Goal: Information Seeking & Learning: Learn about a topic

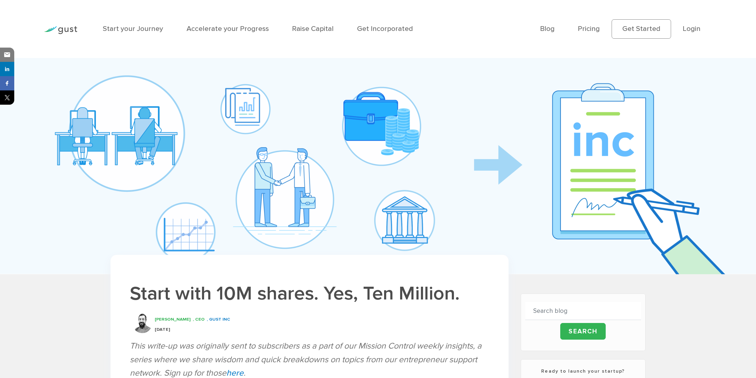
click at [434, 301] on h1 "Start with 10M shares. Yes, Ten Million." at bounding box center [310, 294] width 360 height 26
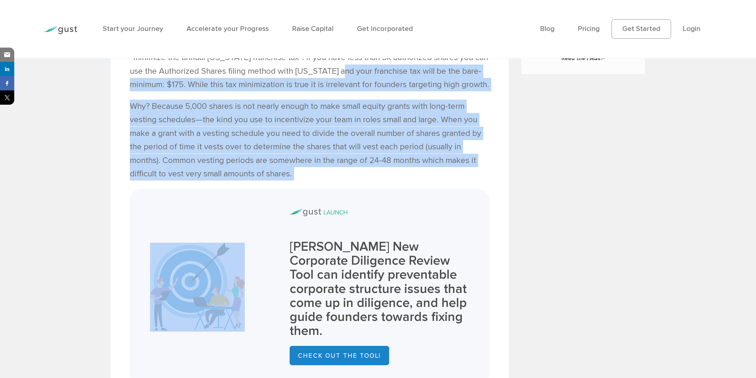
scroll to position [624, 0]
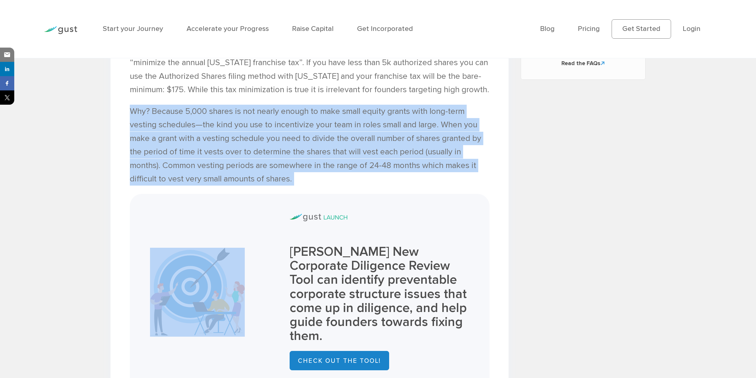
drag, startPoint x: 397, startPoint y: 173, endPoint x: 123, endPoint y: 138, distance: 276.4
click at [234, 157] on p "Why? Because 5,000 shares is not nearly enough to make small equity grants with…" at bounding box center [310, 145] width 360 height 81
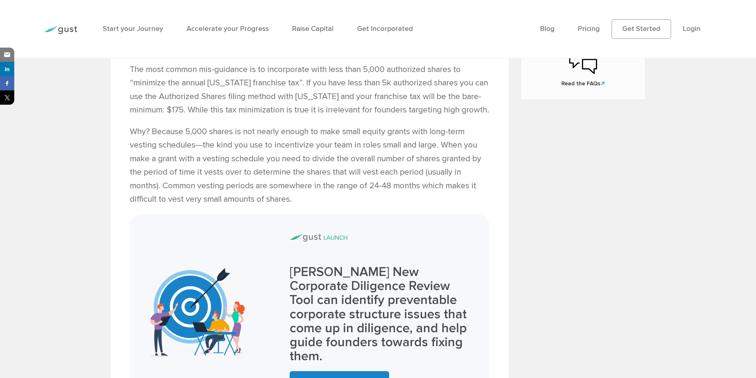
scroll to position [505, 0]
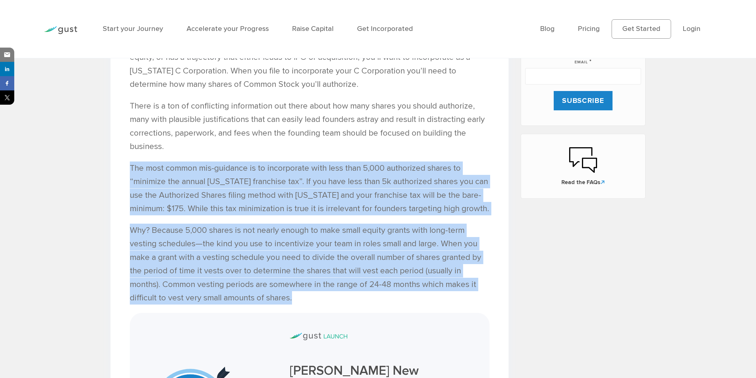
drag, startPoint x: 129, startPoint y: 171, endPoint x: 312, endPoint y: 314, distance: 232.1
click at [312, 314] on div "TLDR: When you first incorporate your startup , make sure you have enough autho…" at bounding box center [310, 369] width 360 height 848
click at [283, 257] on p "Why? Because 5,000 shares is not nearly enough to make small equity grants with…" at bounding box center [310, 264] width 360 height 81
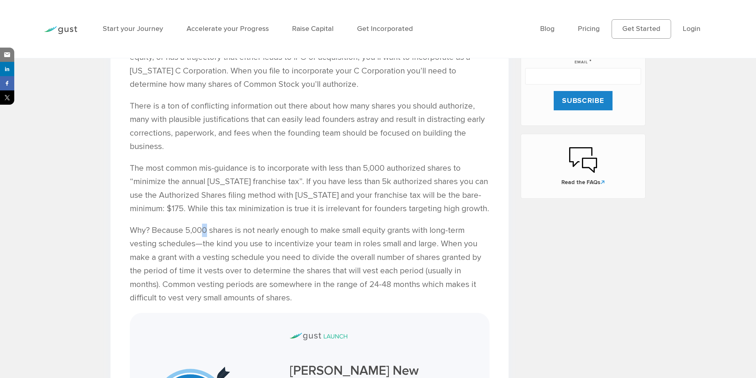
drag, startPoint x: 204, startPoint y: 245, endPoint x: 201, endPoint y: 245, distance: 3.0
click at [203, 245] on p "Why? Because 5,000 shares is not nearly enough to make small equity grants with…" at bounding box center [310, 264] width 360 height 81
click at [201, 245] on p "Why? Because 5,000 shares is not nearly enough to make small equity grants with…" at bounding box center [310, 264] width 360 height 81
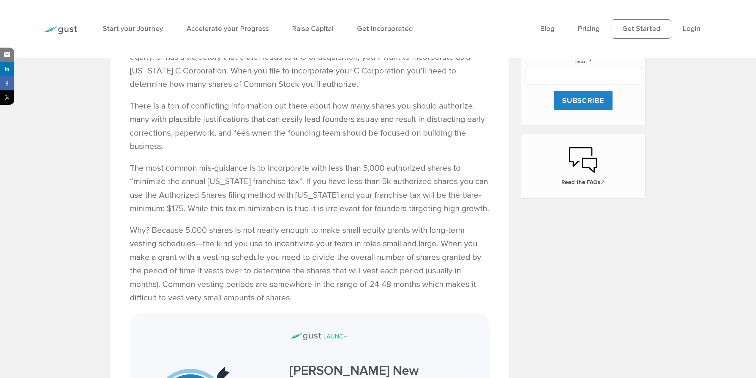
click at [290, 264] on p "Why? Because 5,000 shares is not nearly enough to make small equity grants with…" at bounding box center [310, 264] width 360 height 81
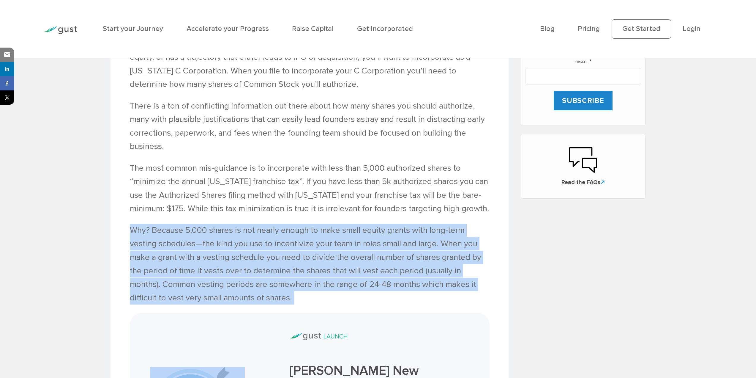
click at [290, 264] on p "Why? Because 5,000 shares is not nearly enough to make small equity grants with…" at bounding box center [310, 264] width 360 height 81
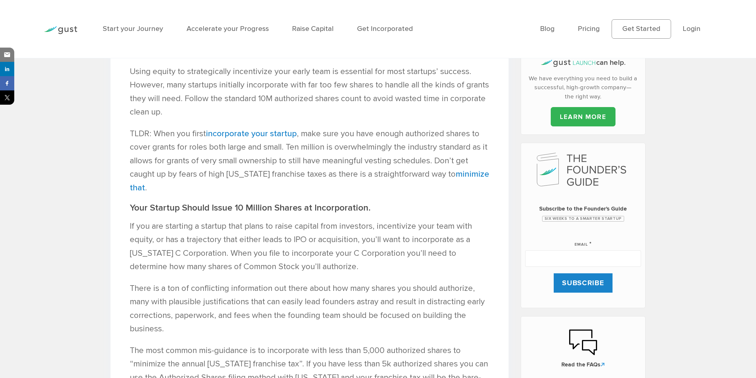
scroll to position [327, 0]
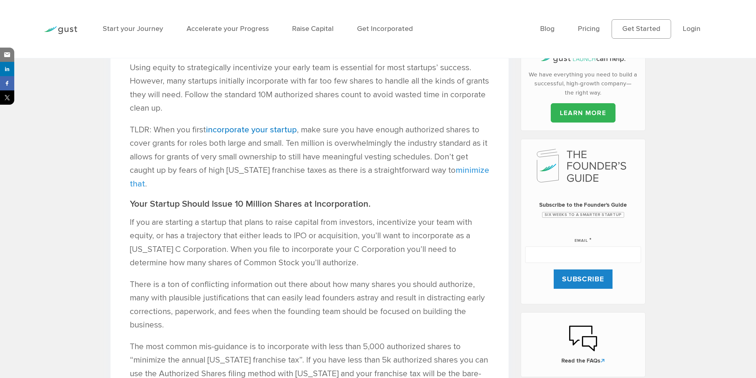
click at [474, 172] on link "minimize that" at bounding box center [310, 176] width 360 height 23
drag, startPoint x: 414, startPoint y: 188, endPoint x: 412, endPoint y: 183, distance: 5.5
click at [415, 188] on p "TLDR: When you first incorporate your startup , make sure you have enough autho…" at bounding box center [310, 156] width 360 height 67
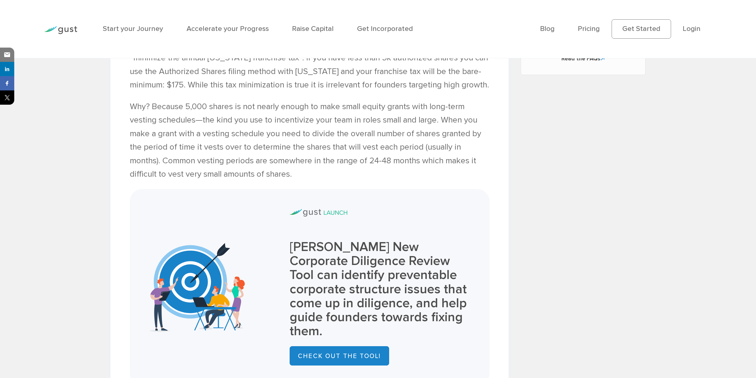
scroll to position [624, 0]
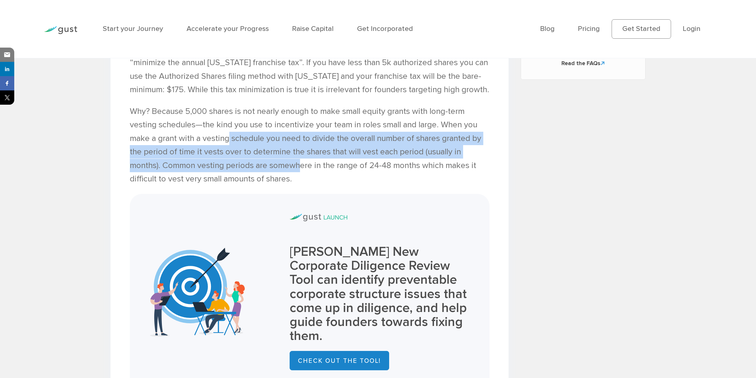
drag, startPoint x: 302, startPoint y: 186, endPoint x: 221, endPoint y: 141, distance: 93.1
click at [227, 149] on p "Why? Because 5,000 shares is not nearly enough to make small equity grants with…" at bounding box center [310, 145] width 360 height 81
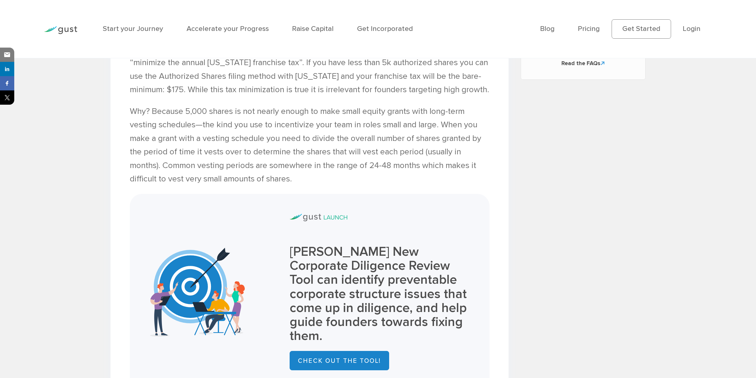
click at [301, 186] on p "Why? Because 5,000 shares is not nearly enough to make small equity grants with…" at bounding box center [310, 145] width 360 height 81
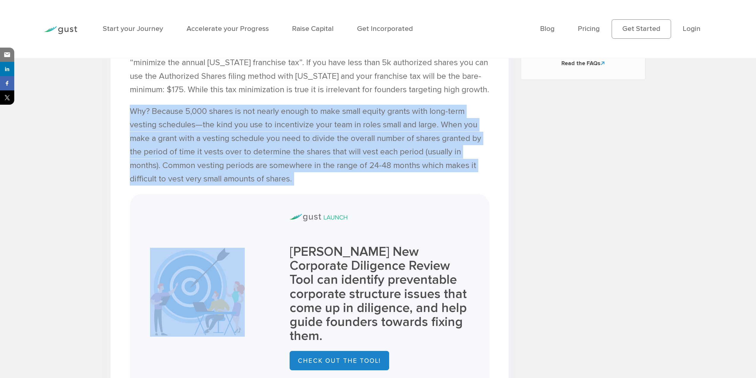
drag, startPoint x: 301, startPoint y: 196, endPoint x: 131, endPoint y: 127, distance: 183.9
click at [131, 127] on p "Why? Because 5,000 shares is not nearly enough to make small equity grants with…" at bounding box center [310, 145] width 360 height 81
drag, startPoint x: 131, startPoint y: 127, endPoint x: 264, endPoint y: 213, distance: 158.4
click at [264, 213] on div "TLDR: When you first incorporate your startup , make sure you have enough autho…" at bounding box center [310, 250] width 360 height 848
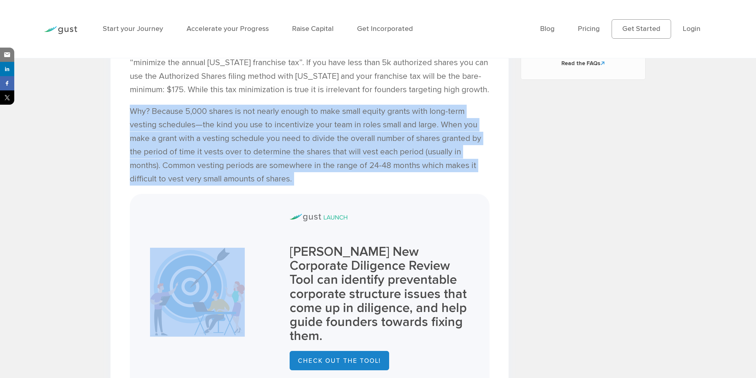
click at [194, 126] on p "Why? Because 5,000 shares is not nearly enough to make small equity grants with…" at bounding box center [310, 145] width 360 height 81
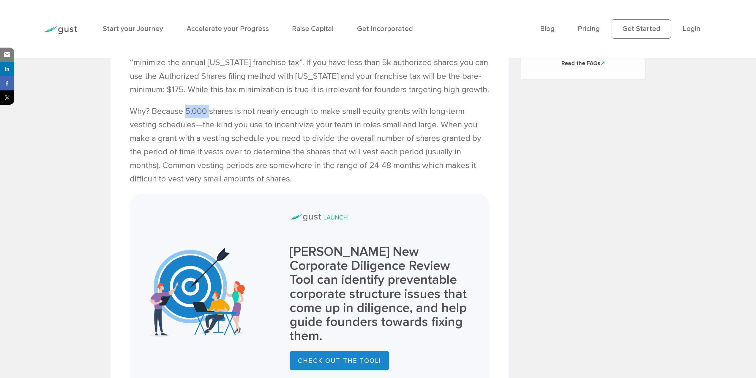
click at [194, 126] on p "Why? Because 5,000 shares is not nearly enough to make small equity grants with…" at bounding box center [310, 145] width 360 height 81
click at [221, 132] on p "Why? Because 5,000 shares is not nearly enough to make small equity grants with…" at bounding box center [310, 145] width 360 height 81
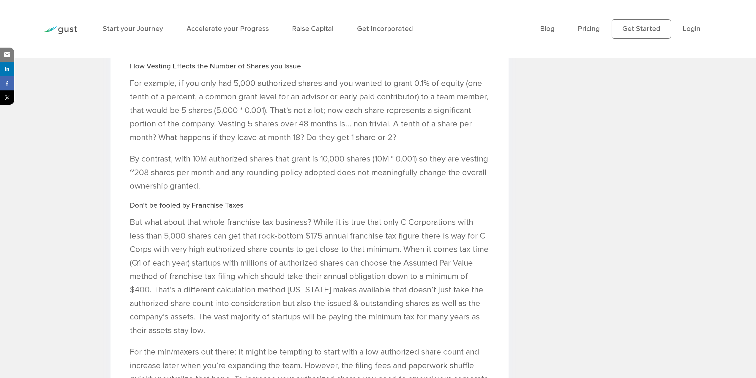
scroll to position [951, 0]
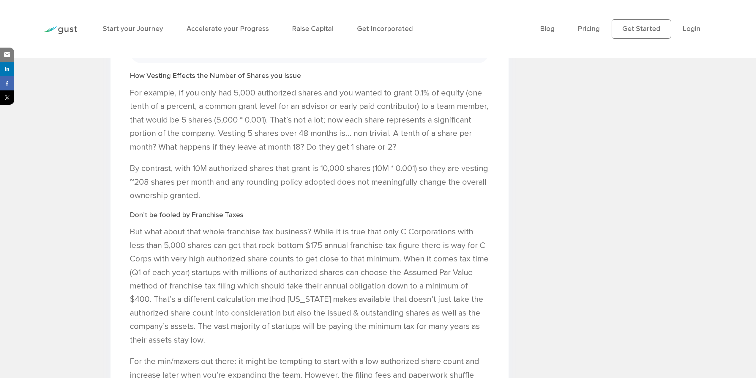
click at [360, 251] on p "But what about that whole franchise tax business? While it is true that only C …" at bounding box center [310, 286] width 360 height 122
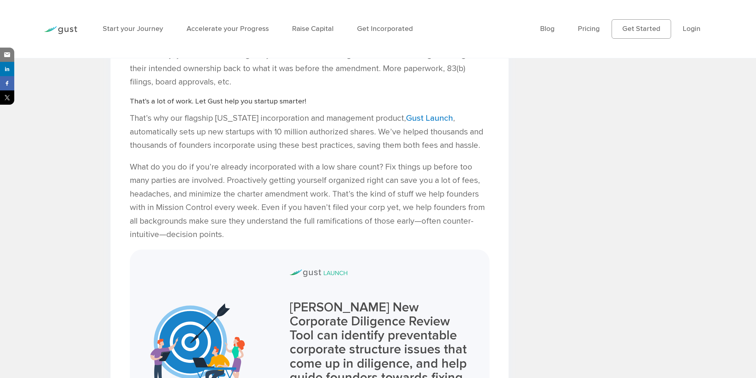
scroll to position [1308, 0]
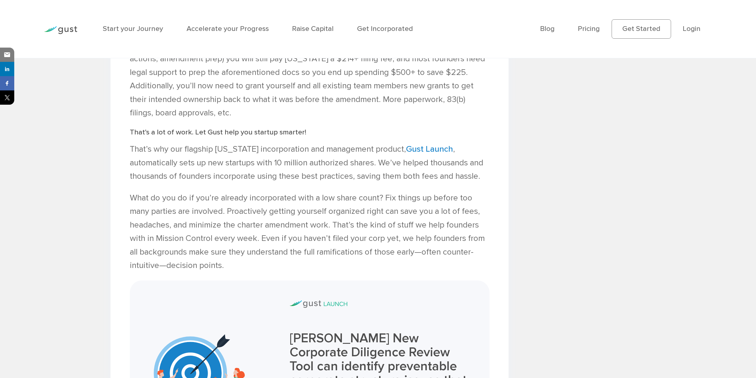
click at [273, 261] on p "What do you do if you’re already incorporated with a low share count? Fix thing…" at bounding box center [310, 231] width 360 height 81
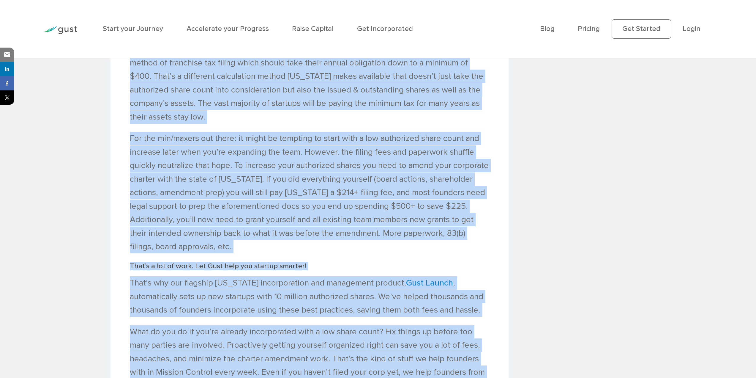
scroll to position [1159, 0]
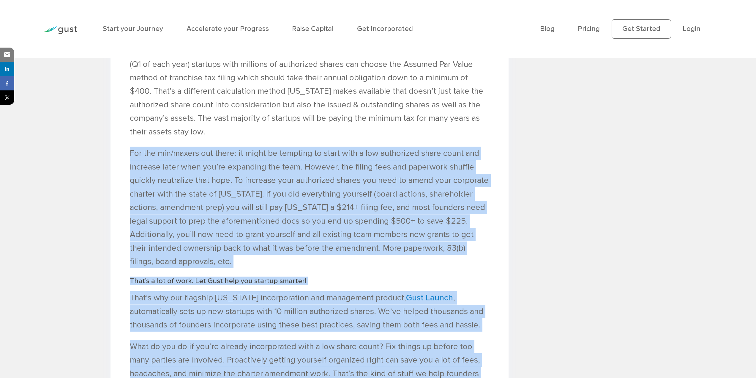
drag, startPoint x: 243, startPoint y: 283, endPoint x: 120, endPoint y: 159, distance: 174.0
click at [134, 166] on p "For the min/maxers out there: it might be tempting to start with a low authoriz…" at bounding box center [310, 208] width 360 height 122
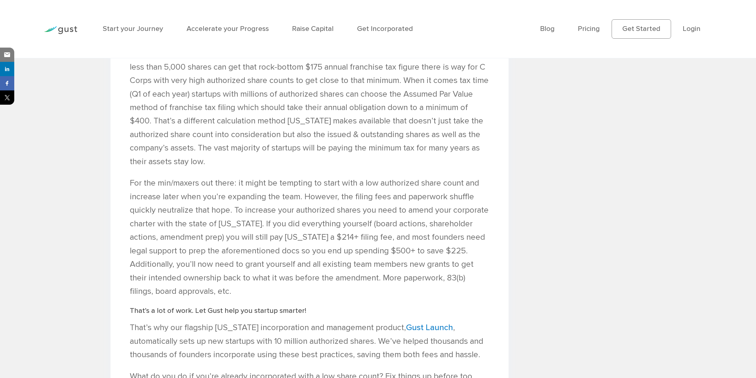
click at [147, 166] on p "But what about that whole franchise tax business? While it is true that only C …" at bounding box center [310, 108] width 360 height 122
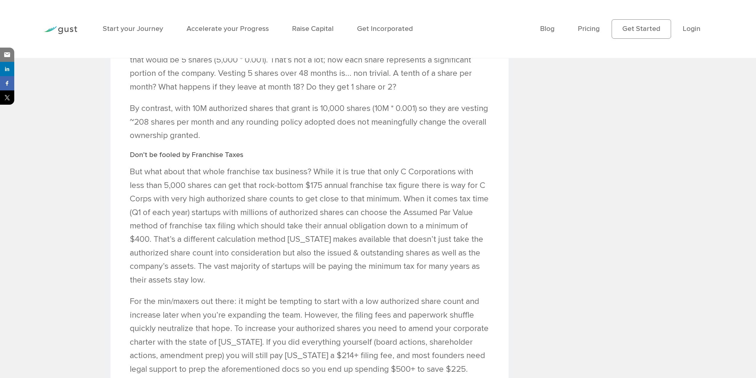
scroll to position [1011, 0]
click at [132, 172] on p "But what about that whole franchise tax business? While it is true that only C …" at bounding box center [310, 227] width 360 height 122
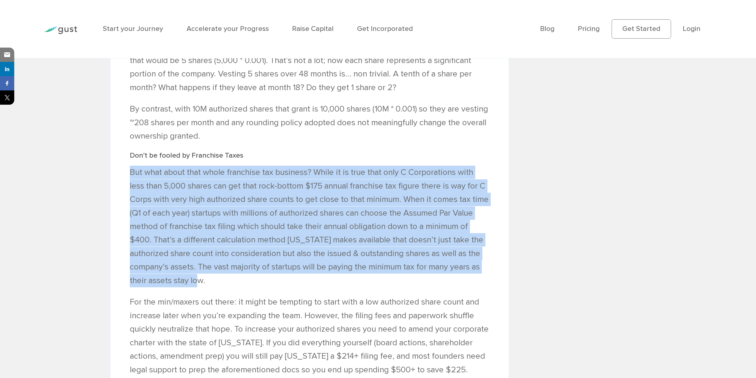
drag, startPoint x: 124, startPoint y: 166, endPoint x: 218, endPoint y: 285, distance: 151.6
click at [218, 285] on div "Start with 10M shares. Yes, Ten Million. Peter Swan , CEO , Gust INC 26 Jun 202…" at bounding box center [310, 41] width 398 height 1594
click at [218, 285] on p "But what about that whole franchise tax business? While it is true that only C …" at bounding box center [310, 227] width 360 height 122
drag, startPoint x: 218, startPoint y: 285, endPoint x: 113, endPoint y: 165, distance: 159.5
click at [113, 165] on div "Start with 10M shares. Yes, Ten Million. Peter Swan , CEO , Gust INC 26 Jun 202…" at bounding box center [310, 41] width 398 height 1594
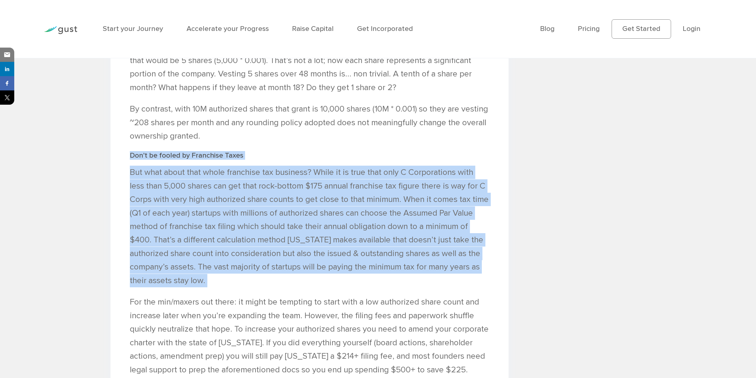
click at [148, 183] on p "But what about that whole franchise tax business? While it is true that only C …" at bounding box center [310, 227] width 360 height 122
drag, startPoint x: 129, startPoint y: 163, endPoint x: 224, endPoint y: 286, distance: 155.1
click at [332, 201] on p "But what about that whole franchise tax business? While it is true that only C …" at bounding box center [310, 227] width 360 height 122
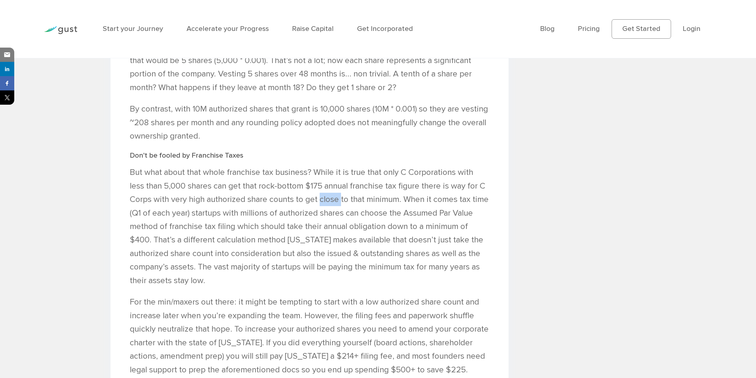
click at [332, 201] on p "But what about that whole franchise tax business? While it is true that only C …" at bounding box center [310, 227] width 360 height 122
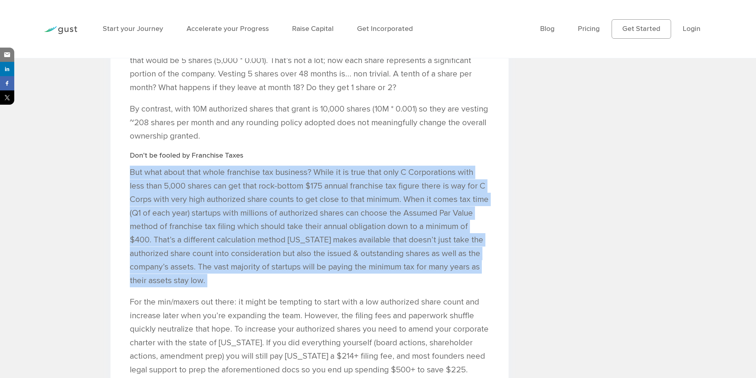
click at [332, 201] on p "But what about that whole franchise tax business? While it is true that only C …" at bounding box center [310, 227] width 360 height 122
click at [295, 220] on p "But what about that whole franchise tax business? While it is true that only C …" at bounding box center [310, 227] width 360 height 122
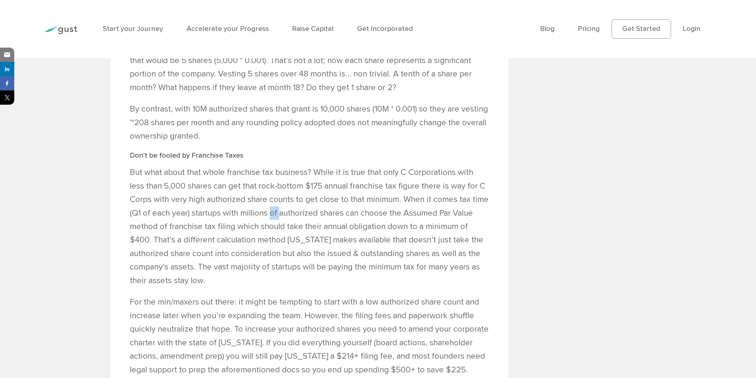
click at [295, 220] on p "But what about that whole franchise tax business? While it is true that only C …" at bounding box center [310, 227] width 360 height 122
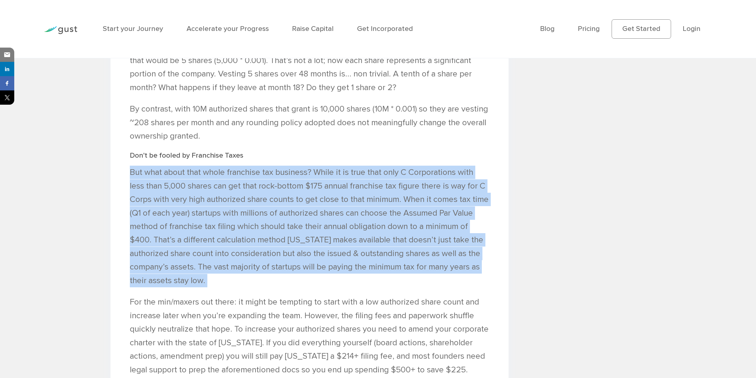
click at [295, 220] on p "But what about that whole franchise tax business? While it is true that only C …" at bounding box center [310, 227] width 360 height 122
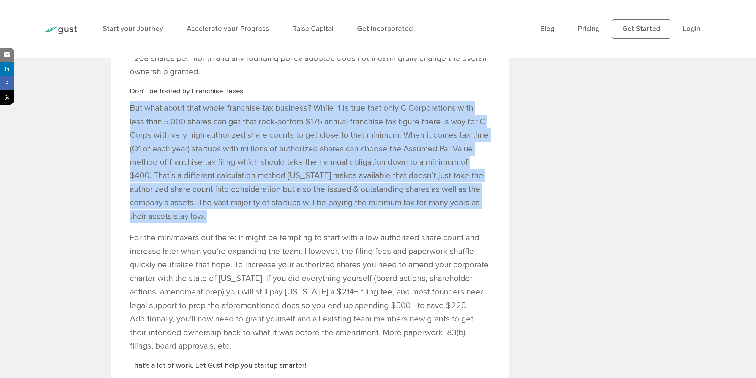
scroll to position [1070, 0]
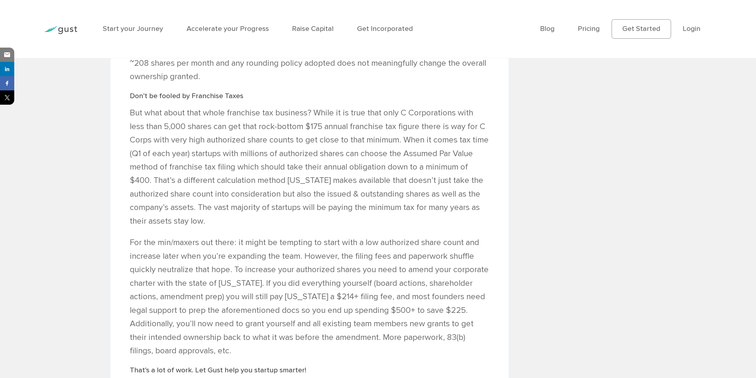
click at [415, 264] on p "For the min/maxers out there: it might be tempting to start with a low authoriz…" at bounding box center [310, 297] width 360 height 122
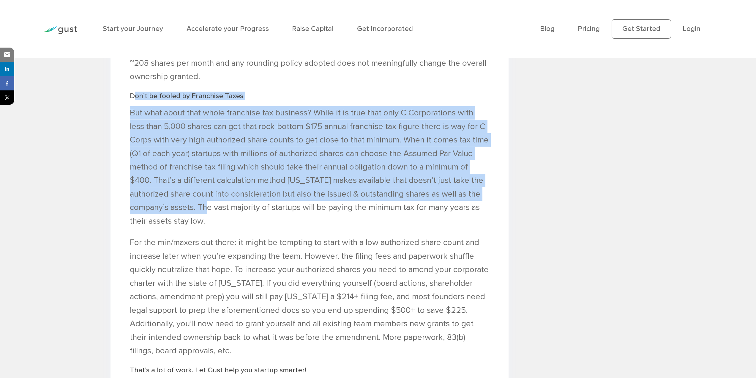
drag, startPoint x: 134, startPoint y: 105, endPoint x: 215, endPoint y: 209, distance: 132.2
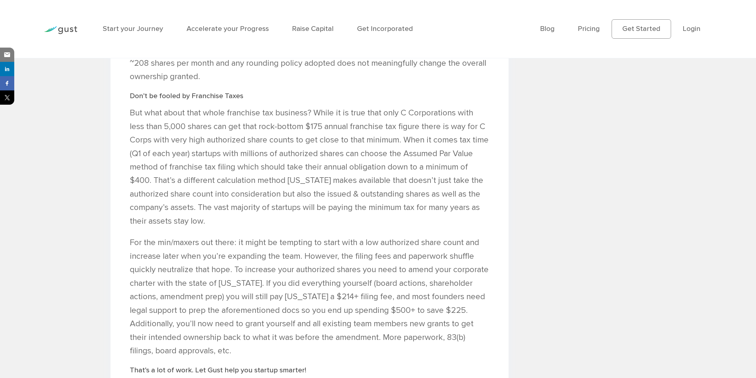
click at [215, 228] on p "But what about that whole franchise tax business? While it is true that only C …" at bounding box center [310, 167] width 360 height 122
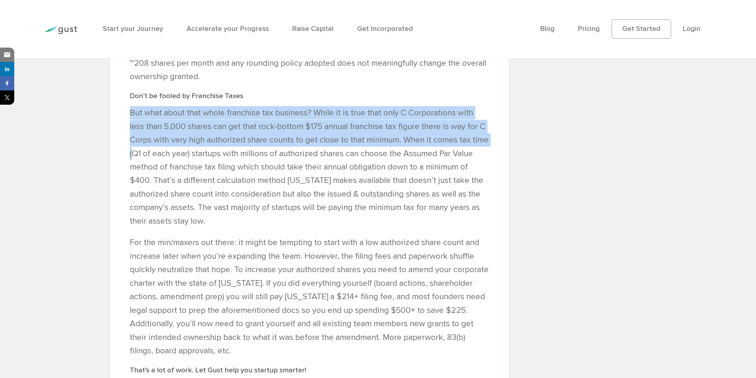
drag, startPoint x: 126, startPoint y: 121, endPoint x: 120, endPoint y: 114, distance: 8.7
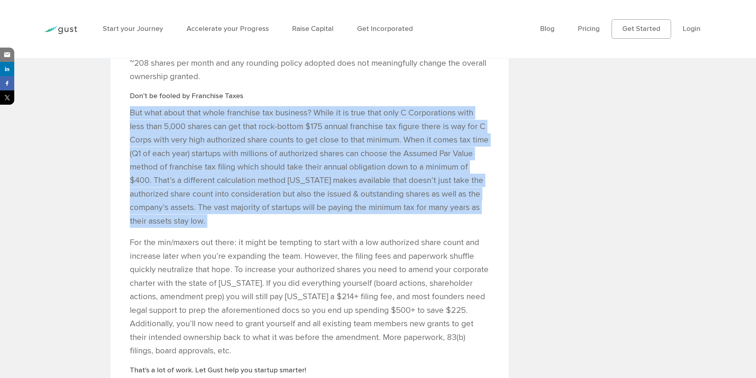
drag, startPoint x: 121, startPoint y: 114, endPoint x: 257, endPoint y: 226, distance: 176.5
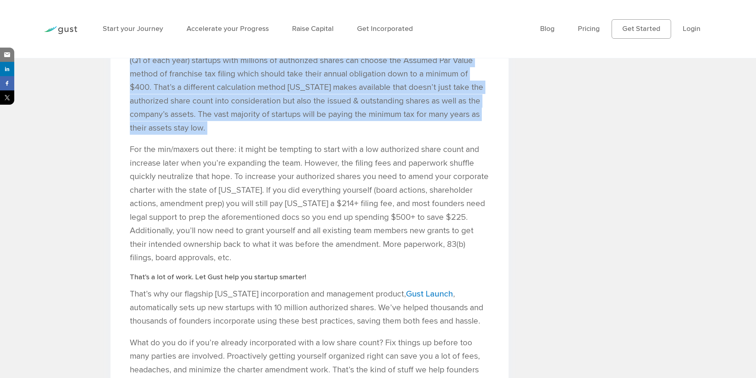
scroll to position [1159, 0]
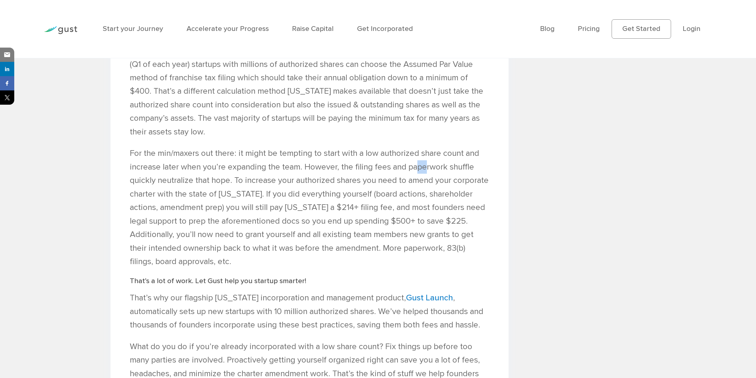
drag, startPoint x: 425, startPoint y: 175, endPoint x: 421, endPoint y: 174, distance: 4.5
click at [421, 174] on p "For the min/maxers out there: it might be tempting to start with a low authoriz…" at bounding box center [310, 208] width 360 height 122
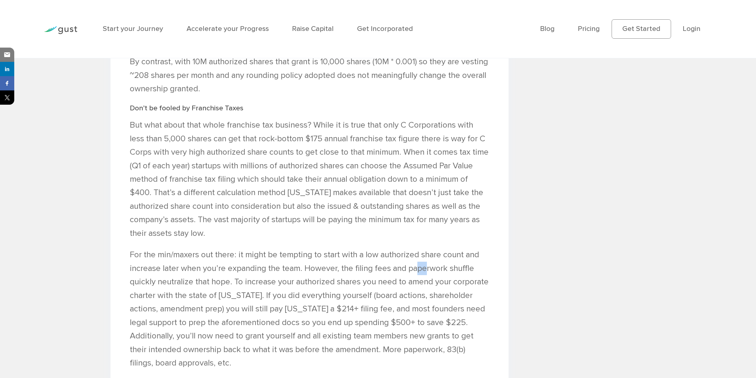
scroll to position [1040, 0]
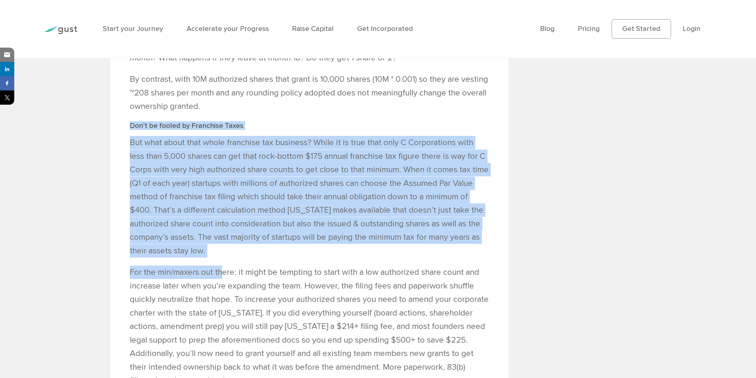
drag, startPoint x: 221, startPoint y: 266, endPoint x: 106, endPoint y: 130, distance: 178.8
click at [112, 141] on div "Start with 10M shares. Yes, Ten Million. Peter Swan , CEO , Gust INC 26 Jun 202…" at bounding box center [310, 11] width 398 height 1594
click at [150, 167] on p "But what about that whole franchise tax business? While it is true that only C …" at bounding box center [310, 197] width 360 height 122
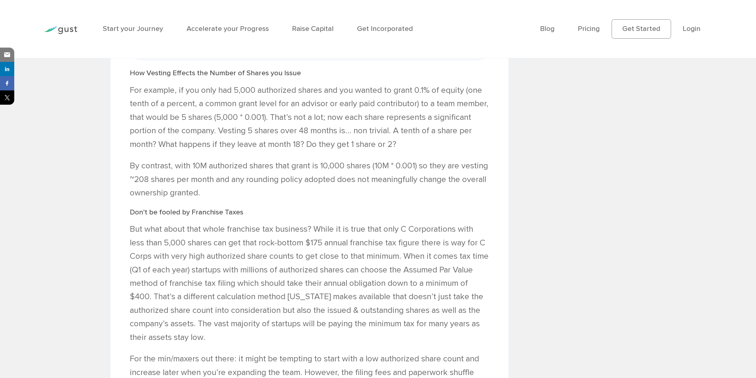
scroll to position [1100, 0]
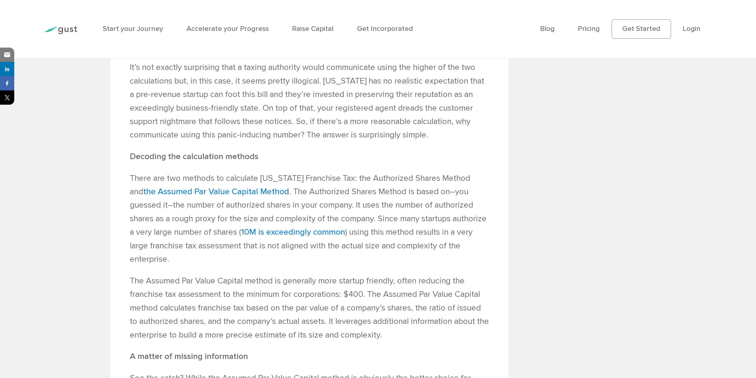
scroll to position [741, 0]
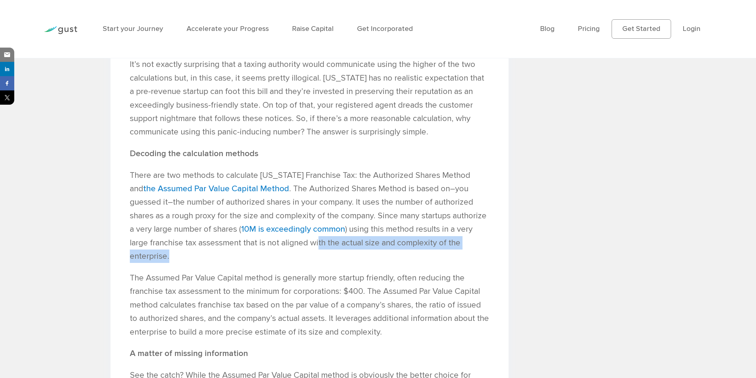
drag, startPoint x: 357, startPoint y: 248, endPoint x: 243, endPoint y: 255, distance: 114.3
click at [243, 255] on p "There are two methods to calculate [US_STATE] Franchise Tax: the Authorized Sha…" at bounding box center [310, 216] width 360 height 95
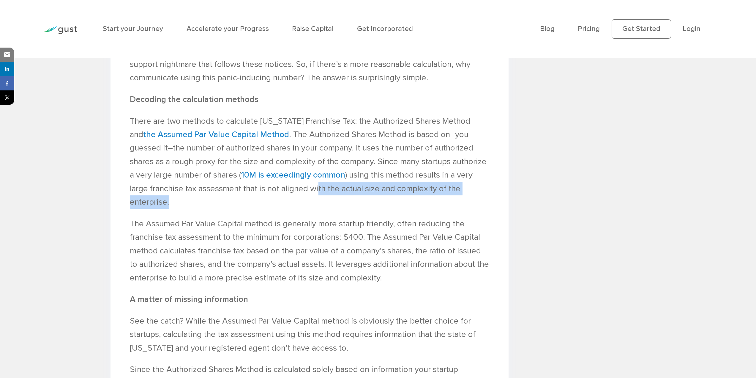
scroll to position [800, 0]
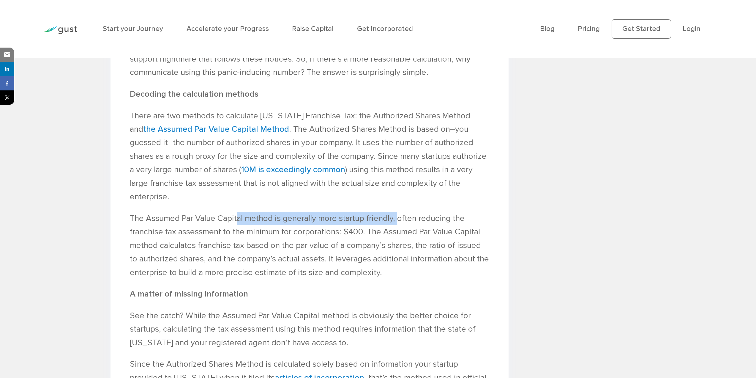
drag, startPoint x: 238, startPoint y: 226, endPoint x: 403, endPoint y: 225, distance: 165.0
click at [403, 225] on p "The Assumed Par Value Capital method is generally more startup friendly, often …" at bounding box center [310, 245] width 360 height 67
click at [135, 226] on p "The Assumed Par Value Capital method is generally more startup friendly, often …" at bounding box center [310, 245] width 360 height 67
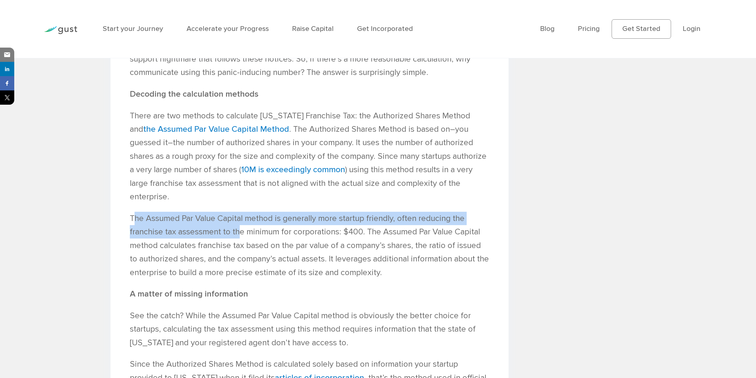
drag, startPoint x: 135, startPoint y: 226, endPoint x: 241, endPoint y: 241, distance: 106.6
click at [241, 241] on p "The Assumed Par Value Capital method is generally more startup friendly, often …" at bounding box center [310, 245] width 360 height 67
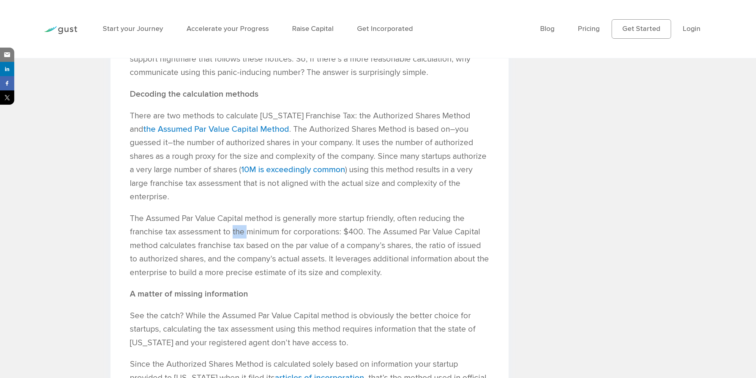
click at [241, 241] on p "The Assumed Par Value Capital method is generally more startup friendly, often …" at bounding box center [310, 245] width 360 height 67
drag, startPoint x: 419, startPoint y: 235, endPoint x: 459, endPoint y: 239, distance: 40.3
click at [459, 239] on p "The Assumed Par Value Capital method is generally more startup friendly, often …" at bounding box center [310, 245] width 360 height 67
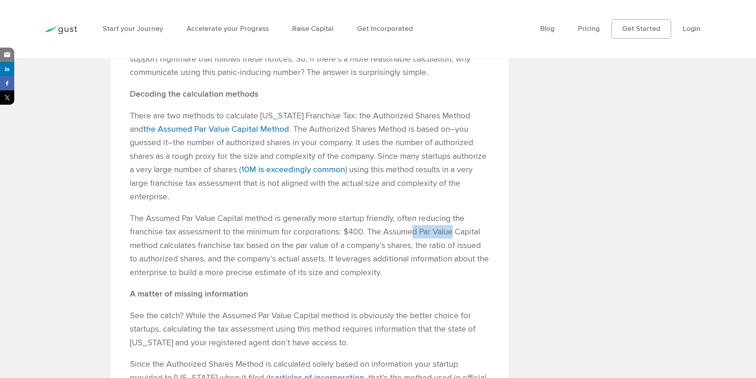
click at [459, 239] on p "The Assumed Par Value Capital method is generally more startup friendly, often …" at bounding box center [310, 245] width 360 height 67
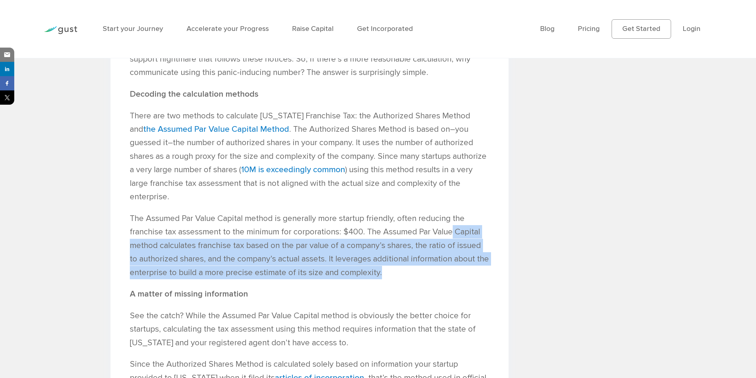
drag, startPoint x: 459, startPoint y: 239, endPoint x: 468, endPoint y: 279, distance: 41.2
click at [468, 279] on p "The Assumed Par Value Capital method is generally more startup friendly, often …" at bounding box center [310, 245] width 360 height 67
click at [391, 271] on p "The Assumed Par Value Capital method is generally more startup friendly, often …" at bounding box center [310, 245] width 360 height 67
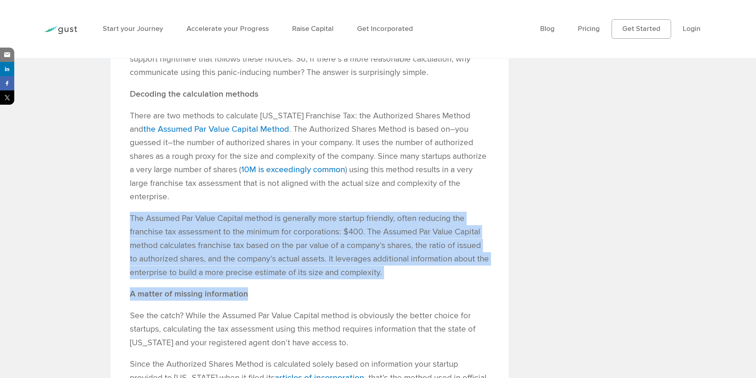
drag, startPoint x: 426, startPoint y: 288, endPoint x: 127, endPoint y: 210, distance: 308.9
click at [126, 210] on div "Don’t Panic! Your pre-revenue startup doesn’t owe $85,165 in [US_STATE] Franchi…" at bounding box center [310, 102] width 398 height 1294
click at [140, 212] on div "Don’t Panic! Your pre-revenue startup doesn’t owe $85,165 in [US_STATE] Franchi…" at bounding box center [310, 102] width 398 height 1294
drag, startPoint x: 123, startPoint y: 221, endPoint x: 424, endPoint y: 272, distance: 305.1
click at [424, 272] on div "Don’t Panic! Your pre-revenue startup doesn’t owe $85,165 in [US_STATE] Franchi…" at bounding box center [310, 102] width 398 height 1294
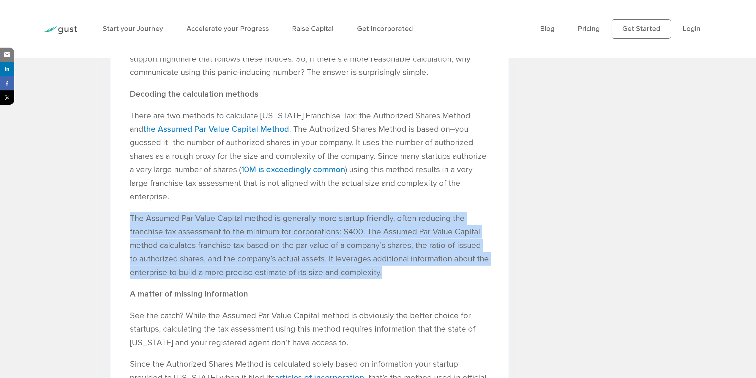
click at [407, 273] on p "The Assumed Par Value Capital method is generally more startup friendly, often …" at bounding box center [310, 245] width 360 height 67
drag, startPoint x: 398, startPoint y: 280, endPoint x: 118, endPoint y: 213, distance: 287.3
click at [118, 213] on div "Don’t Panic! Your pre-revenue startup doesn’t owe $85,165 in [US_STATE] Franchi…" at bounding box center [310, 102] width 398 height 1294
click at [173, 254] on p "The Assumed Par Value Capital method is generally more startup friendly, often …" at bounding box center [310, 245] width 360 height 67
click at [311, 249] on p "The Assumed Par Value Capital method is generally more startup friendly, often …" at bounding box center [310, 245] width 360 height 67
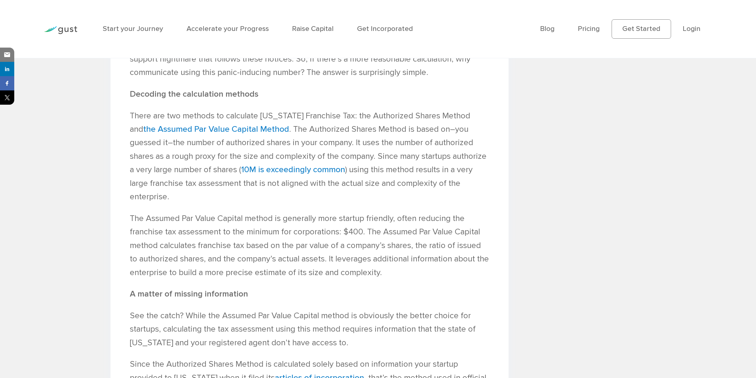
drag, startPoint x: 403, startPoint y: 249, endPoint x: 388, endPoint y: 246, distance: 15.2
click at [401, 249] on p "The Assumed Par Value Capital method is generally more startup friendly, often …" at bounding box center [310, 245] width 360 height 67
click at [368, 237] on p "The Assumed Par Value Capital method is generally more startup friendly, often …" at bounding box center [310, 245] width 360 height 67
